Goal: Entertainment & Leisure: Consume media (video, audio)

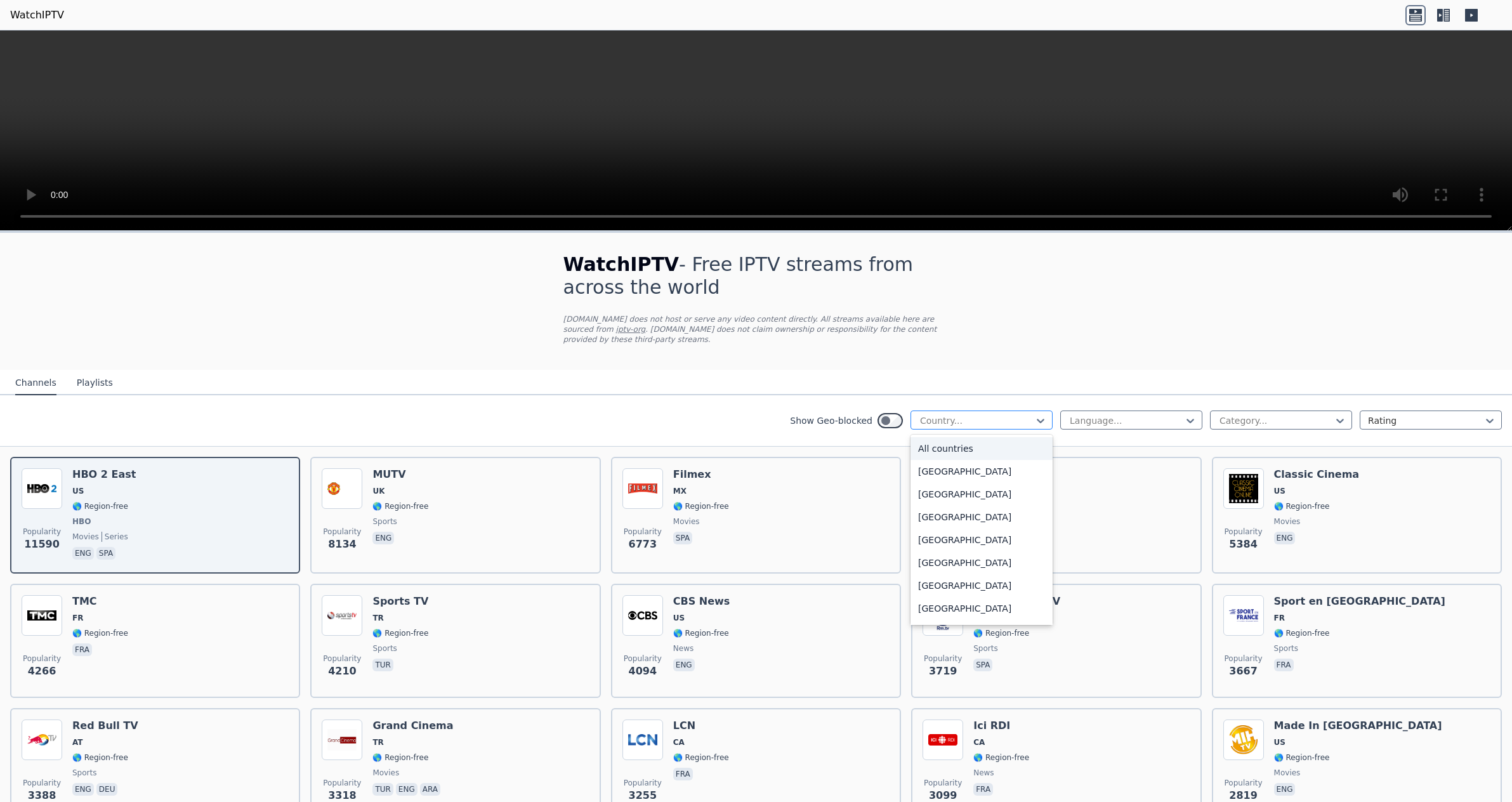
click at [971, 416] on div at bounding box center [976, 420] width 116 height 12
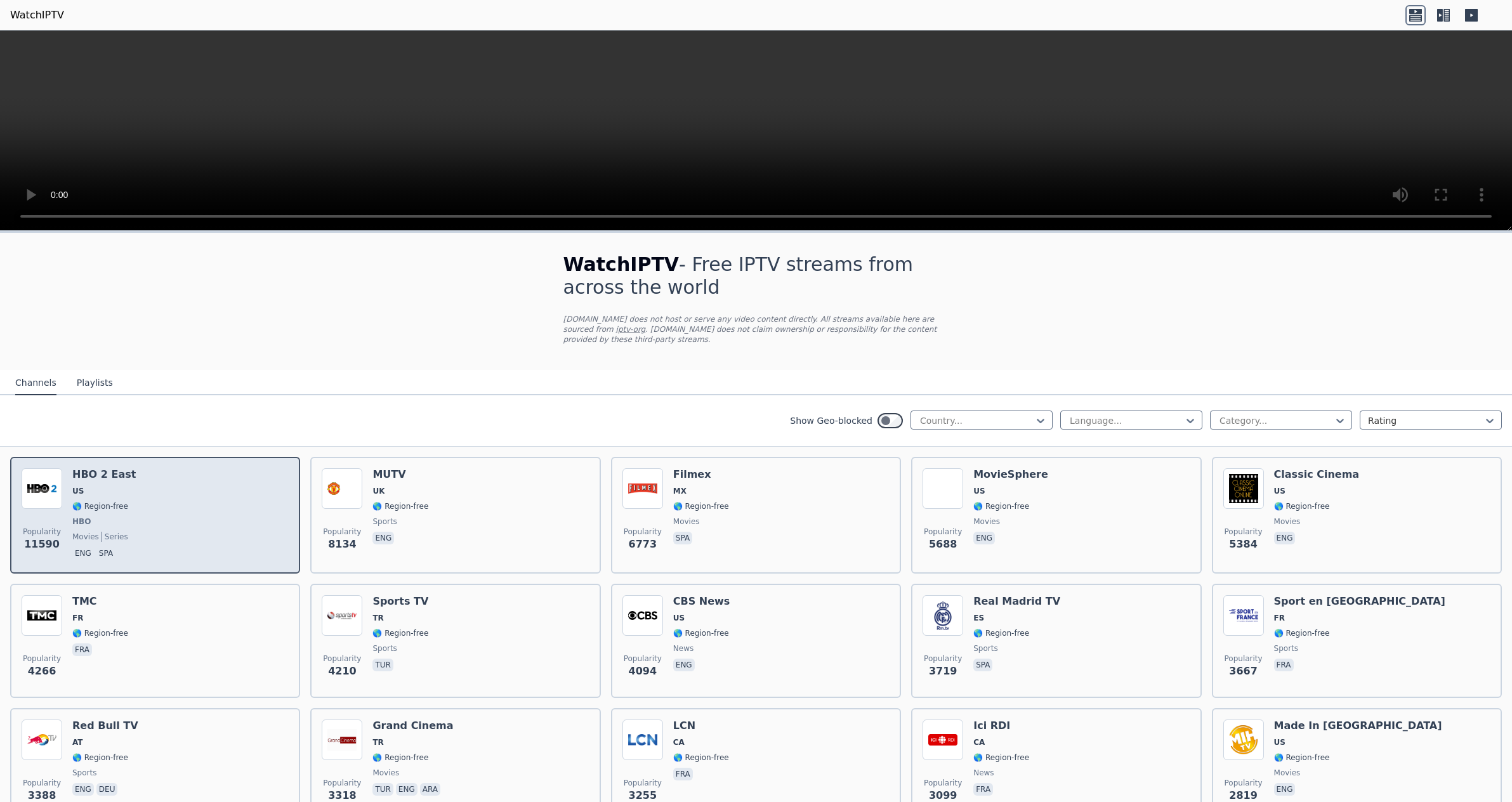
click at [111, 475] on h6 "HBO 2 East" at bounding box center [103, 474] width 63 height 12
click at [107, 474] on h6 "HBO 2 East" at bounding box center [103, 474] width 63 height 12
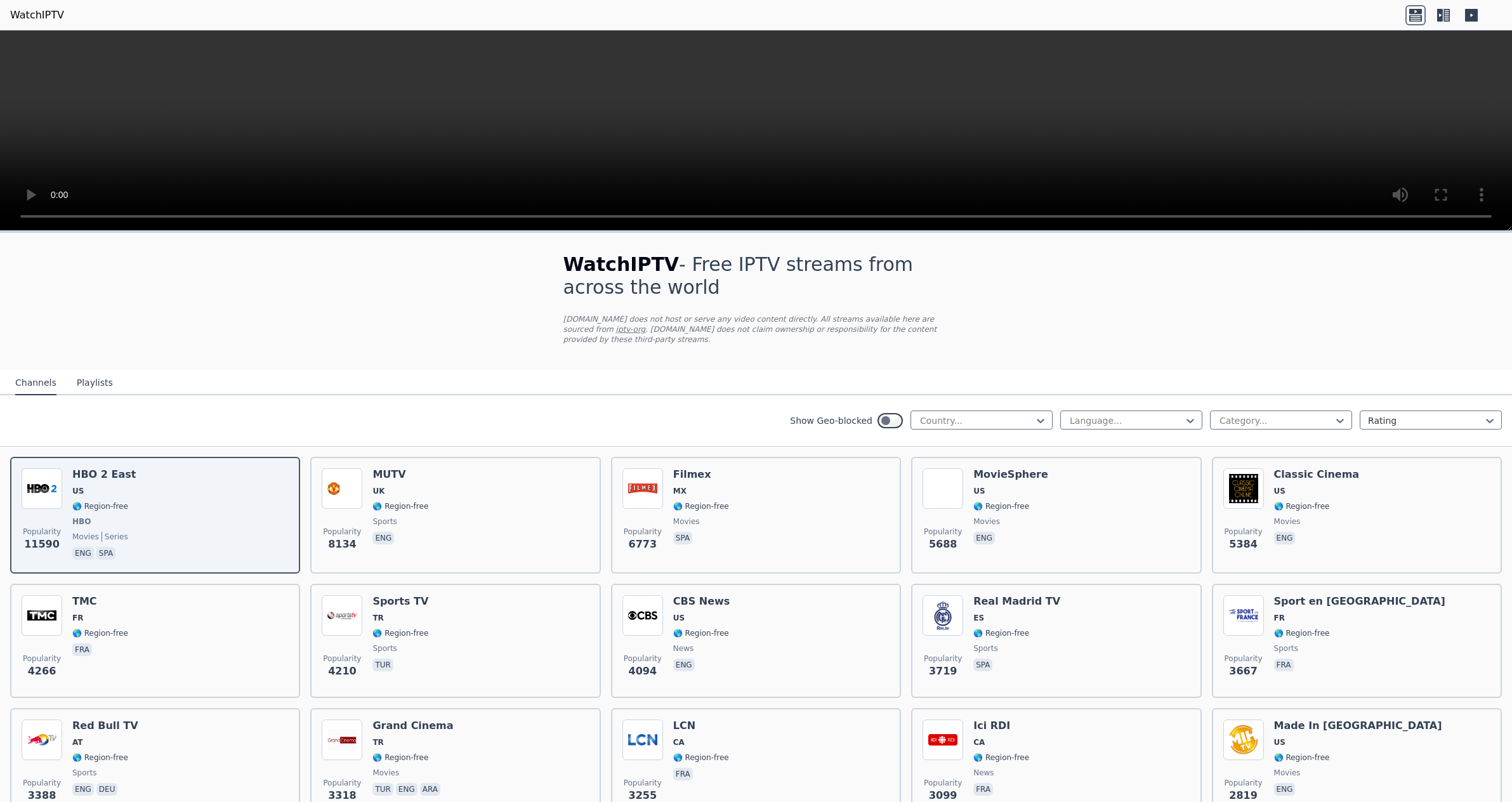
click at [791, 327] on p "[DOMAIN_NAME] does not host or serve any video content directly. All streams av…" at bounding box center [756, 330] width 385 height 30
click at [760, 342] on p "[DOMAIN_NAME] does not host or serve any video content directly. All streams av…" at bounding box center [756, 330] width 385 height 30
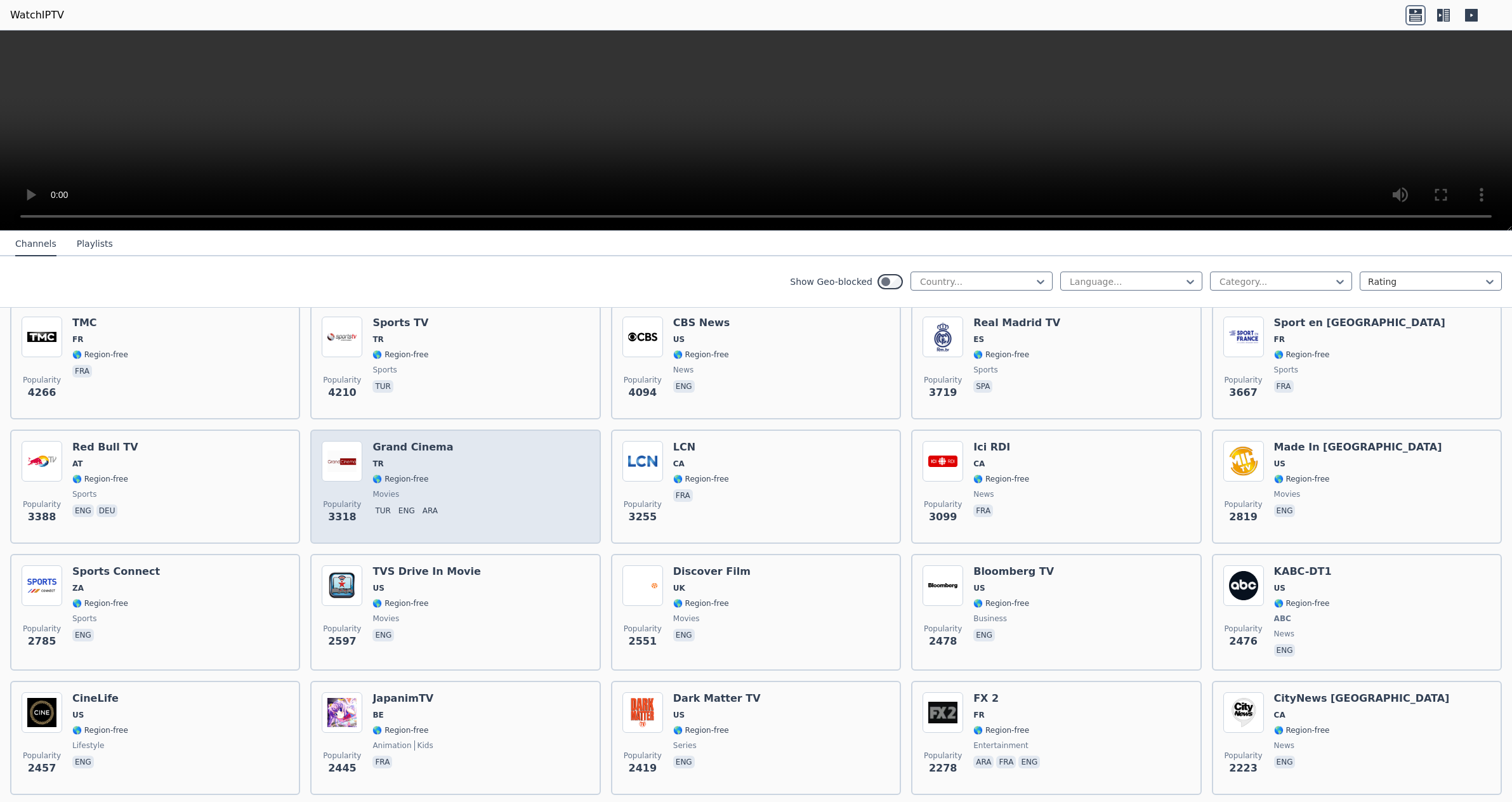
scroll to position [412, 0]
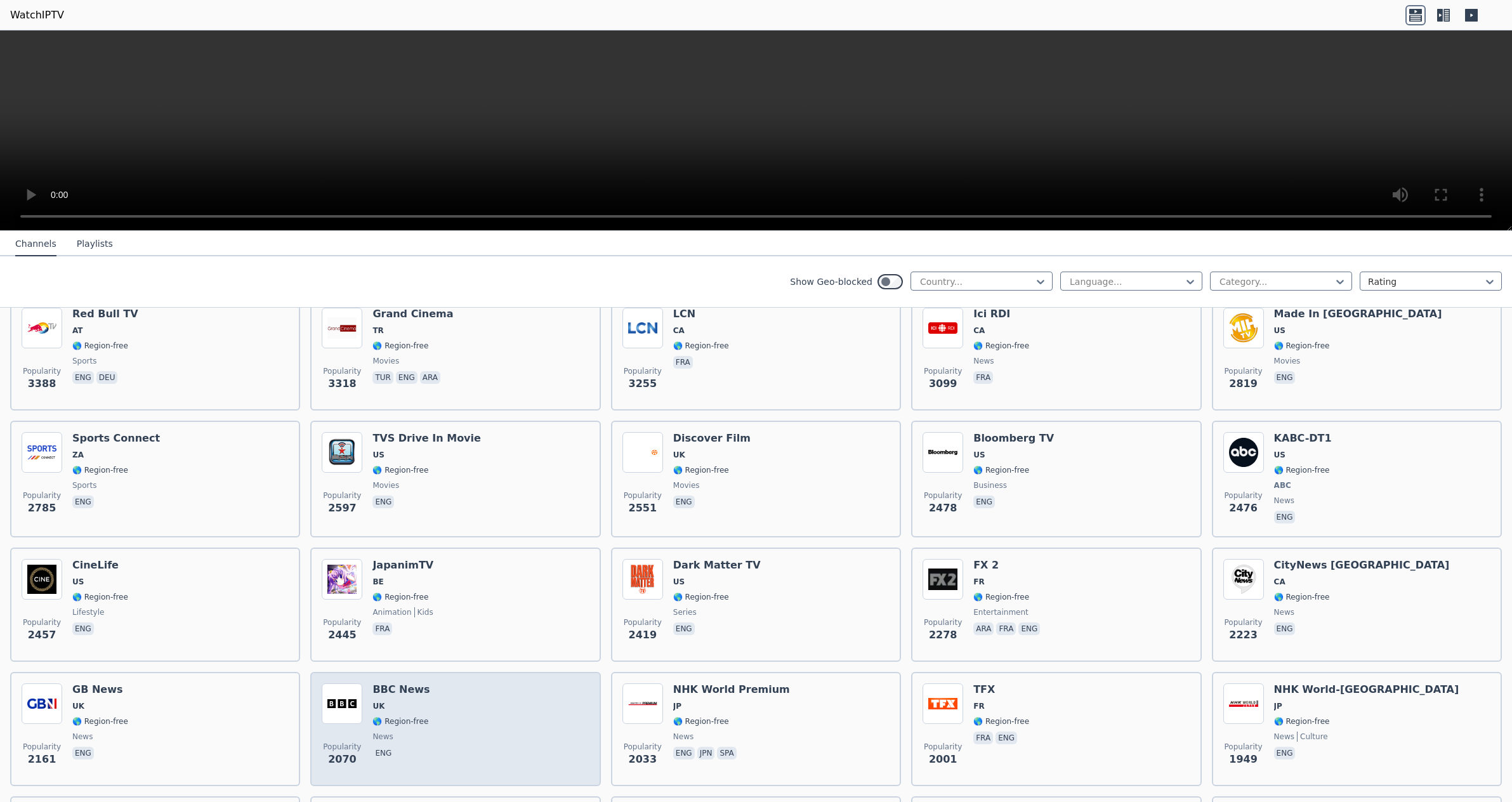
click at [464, 706] on div "Popularity 2070 BBC News UK 🌎 Region-free news eng" at bounding box center [455, 729] width 267 height 91
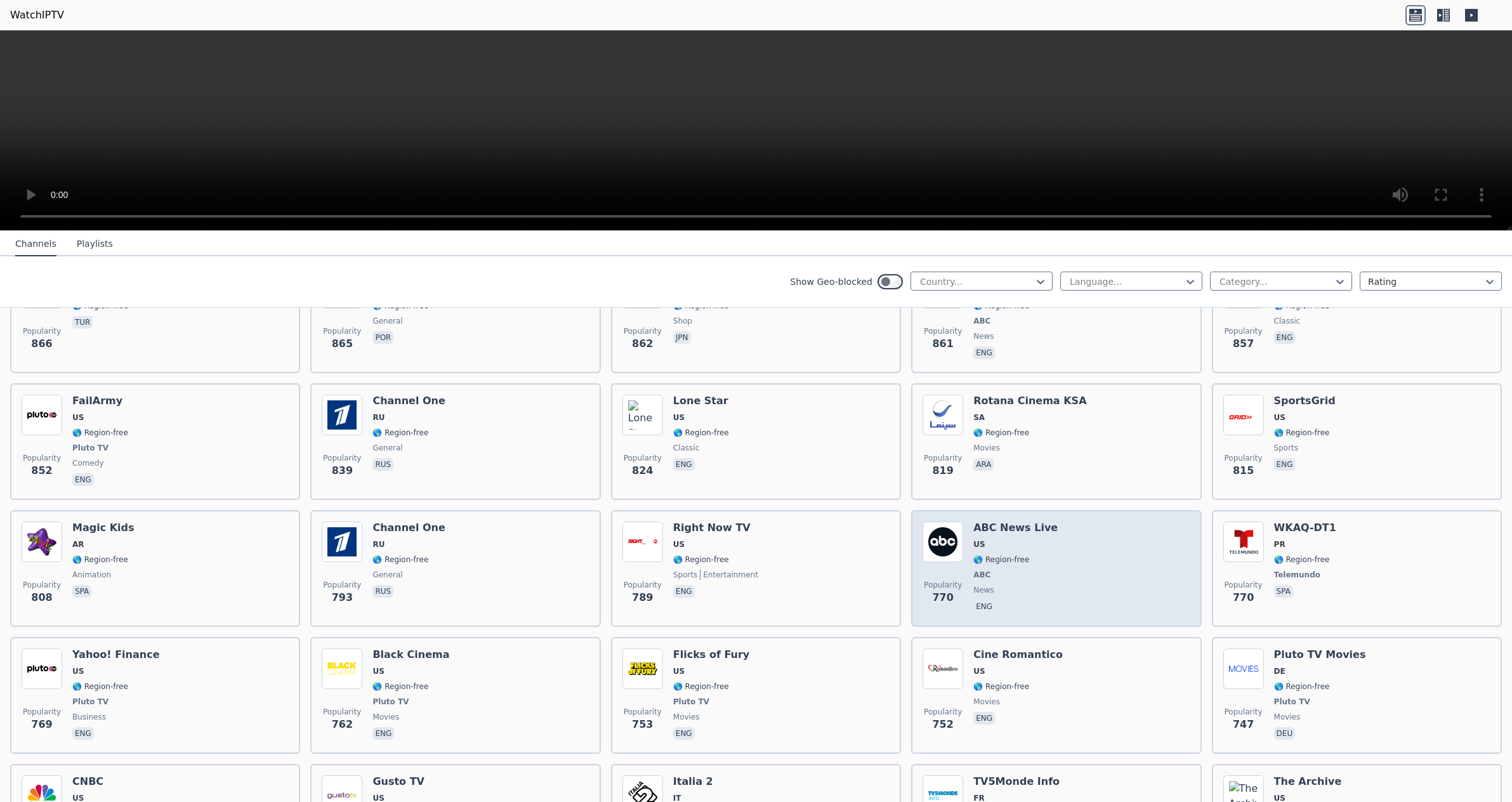
scroll to position [2816, 0]
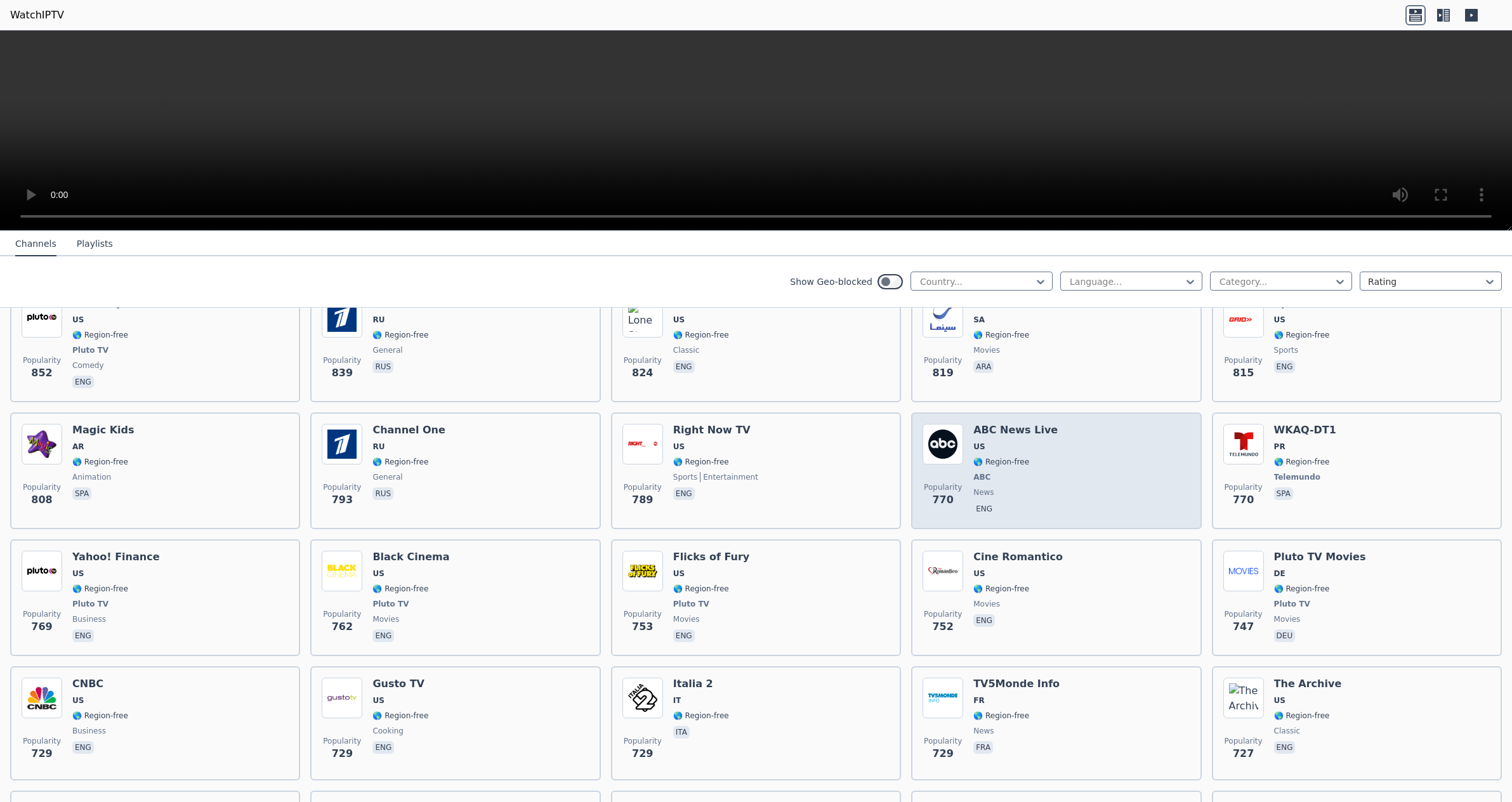
click at [1109, 473] on div "Popularity 770 ABC News Live US 🌎 Region-free ABC news eng" at bounding box center [1056, 471] width 267 height 94
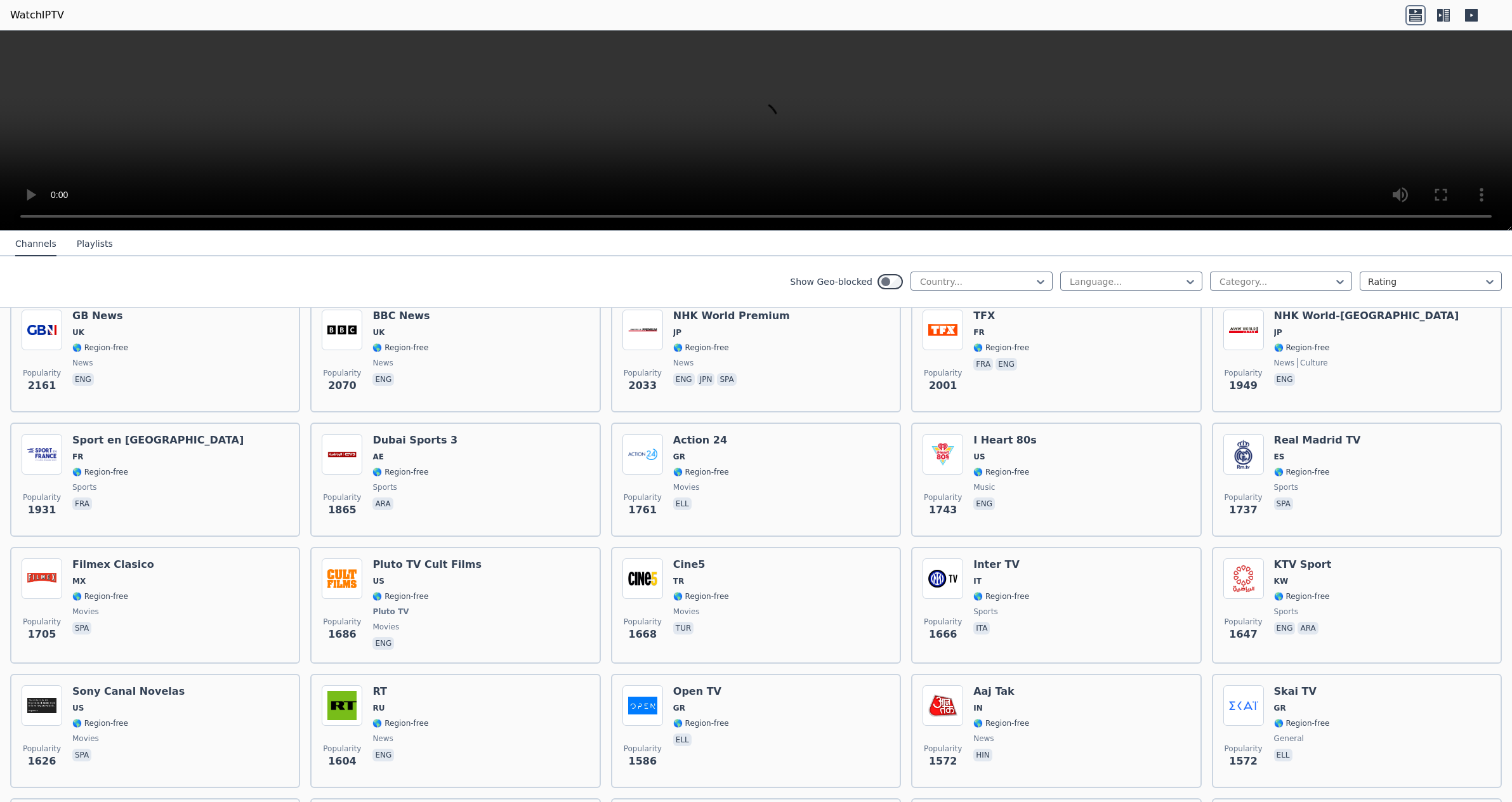
scroll to position [0, 0]
